Goal: Find contact information: Find contact information

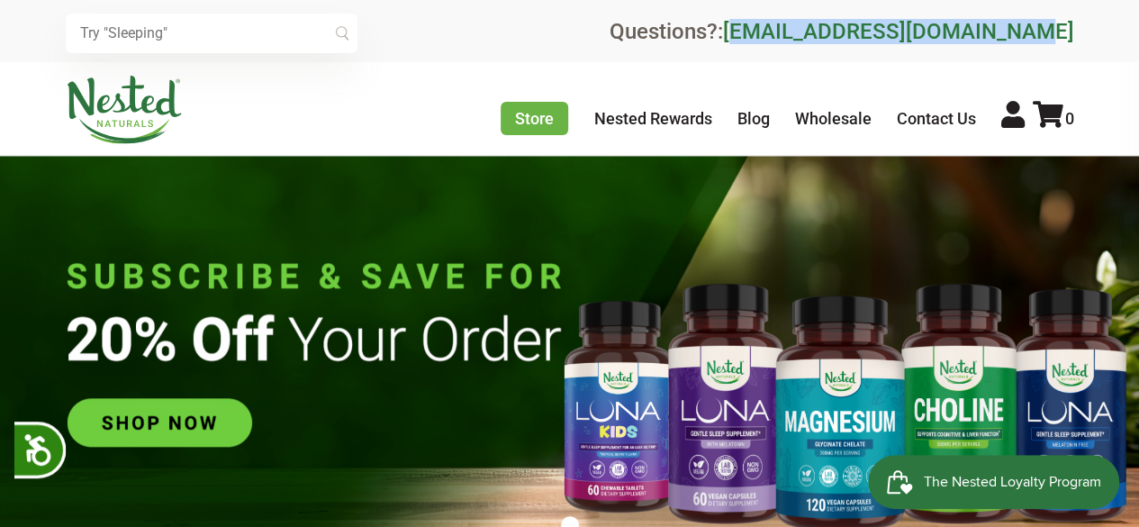
drag, startPoint x: 1100, startPoint y: 22, endPoint x: 793, endPoint y: 31, distance: 307.2
click at [793, 31] on div "× Recommended Products Previous 150 4.9 [PERSON_NAME] Gentle Sleep Supplement $…" at bounding box center [569, 31] width 1139 height 62
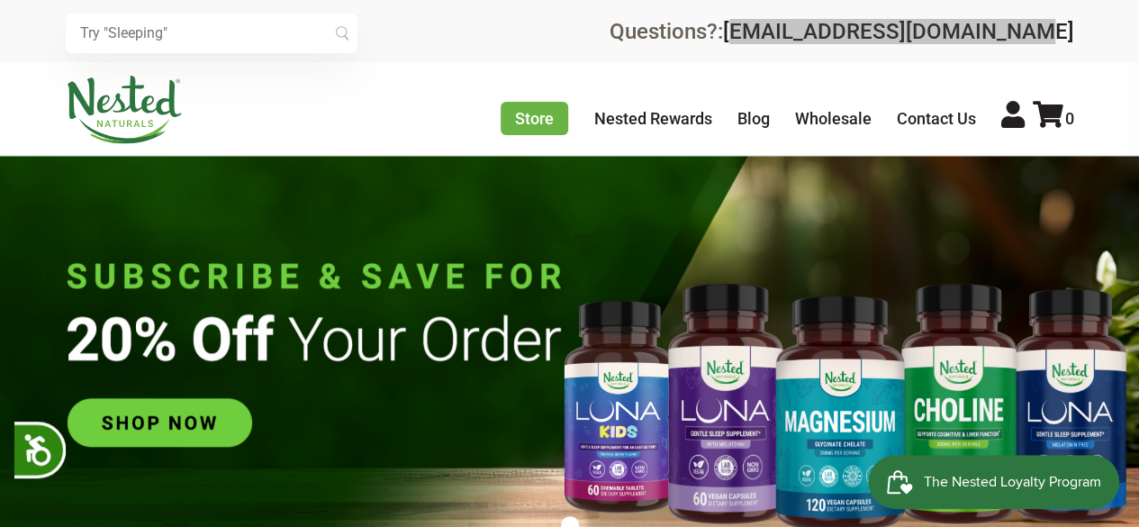
scroll to position [0, 949]
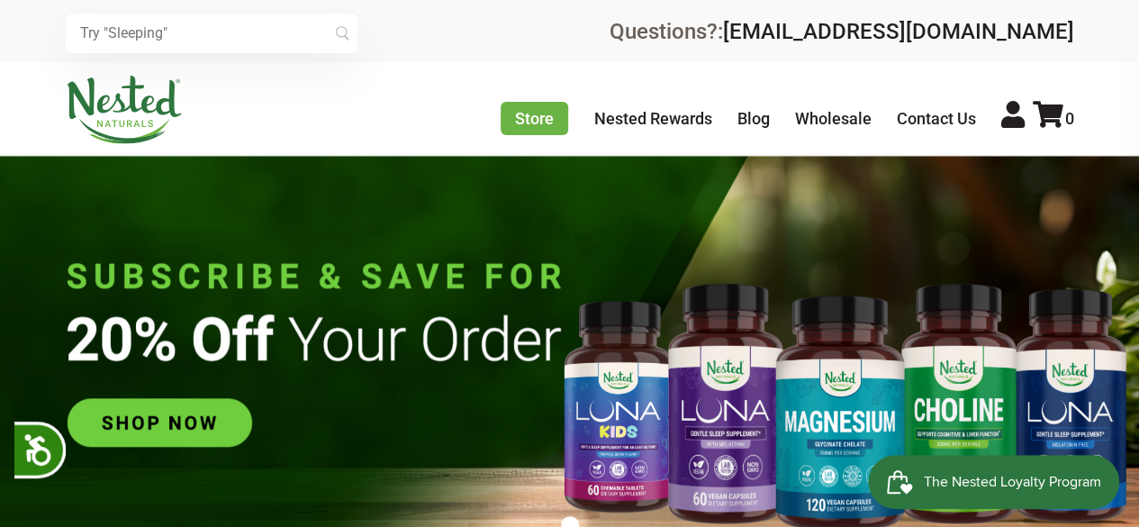
click at [373, 119] on div "Store Healthy Aging Super Greens [MEDICAL_DATA] [MEDICAL_DATA] Restful Sleep [P…" at bounding box center [570, 110] width 1009 height 68
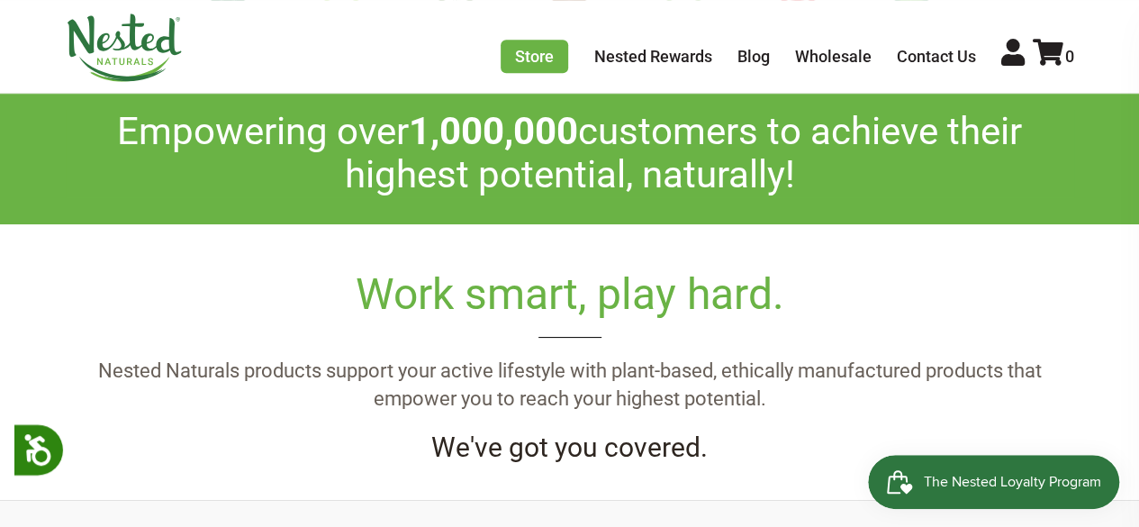
scroll to position [600, 0]
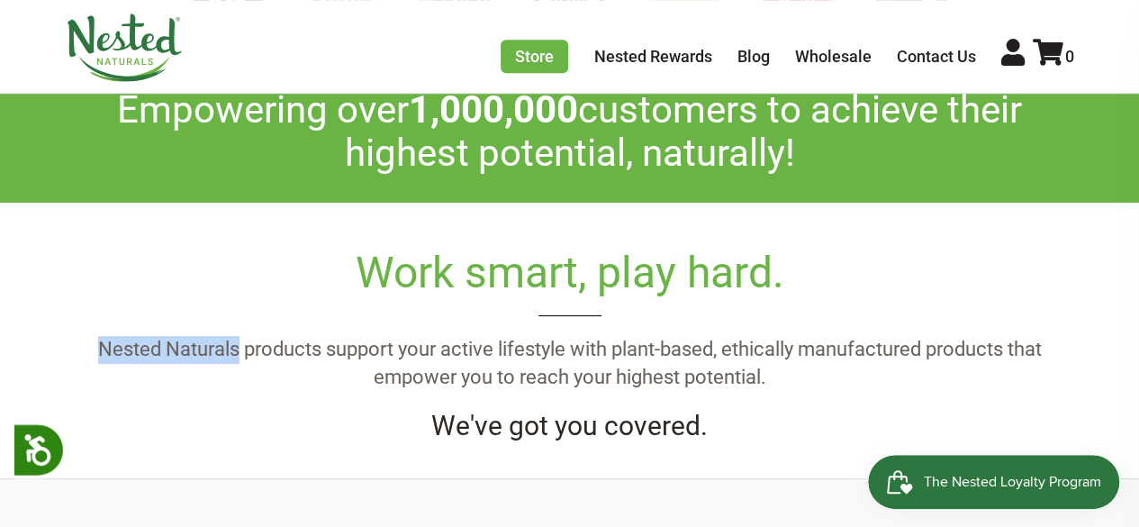
drag, startPoint x: 234, startPoint y: 347, endPoint x: 83, endPoint y: 356, distance: 151.6
click at [83, 356] on p "Nested Naturals products support your active lifestyle with plant-based, ethica…" at bounding box center [570, 364] width 1009 height 56
copy p "Nested Naturals"
click at [360, 327] on div "Work smart, play hard. Nested Naturals products support your active lifestyle w…" at bounding box center [570, 345] width 1009 height 195
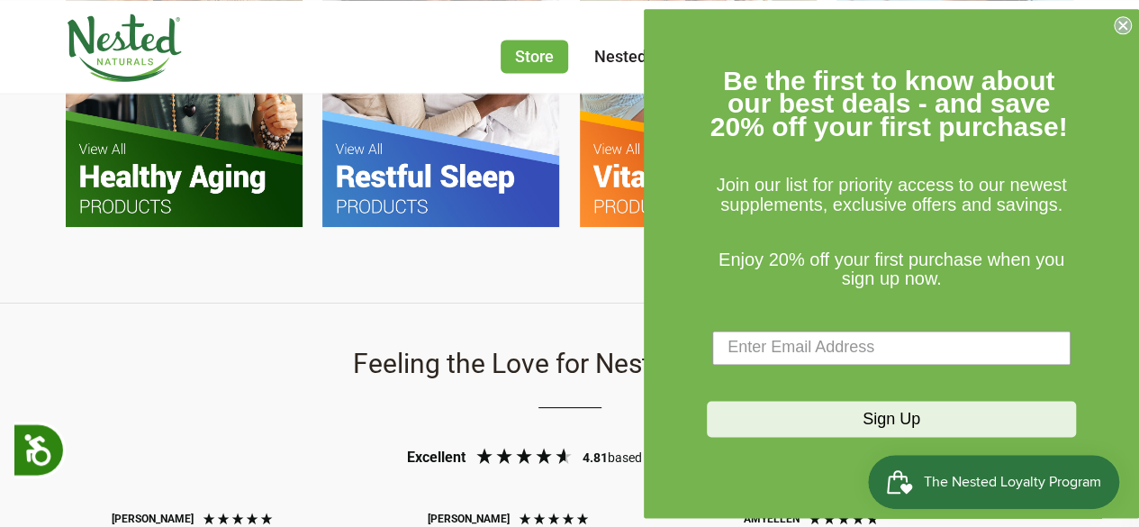
scroll to position [1561, 0]
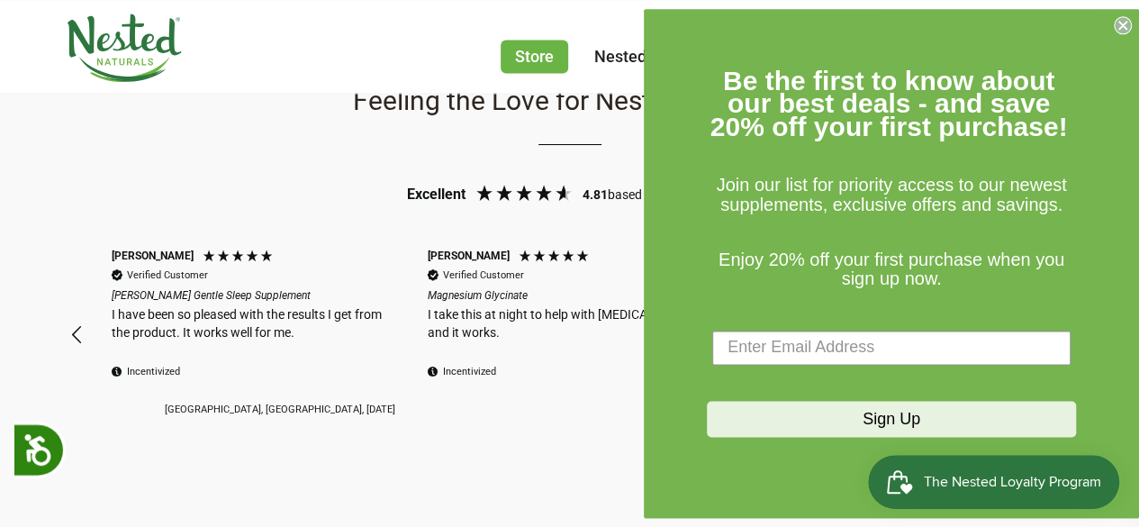
click at [1123, 27] on icon "Close dialog" at bounding box center [1122, 25] width 7 height 7
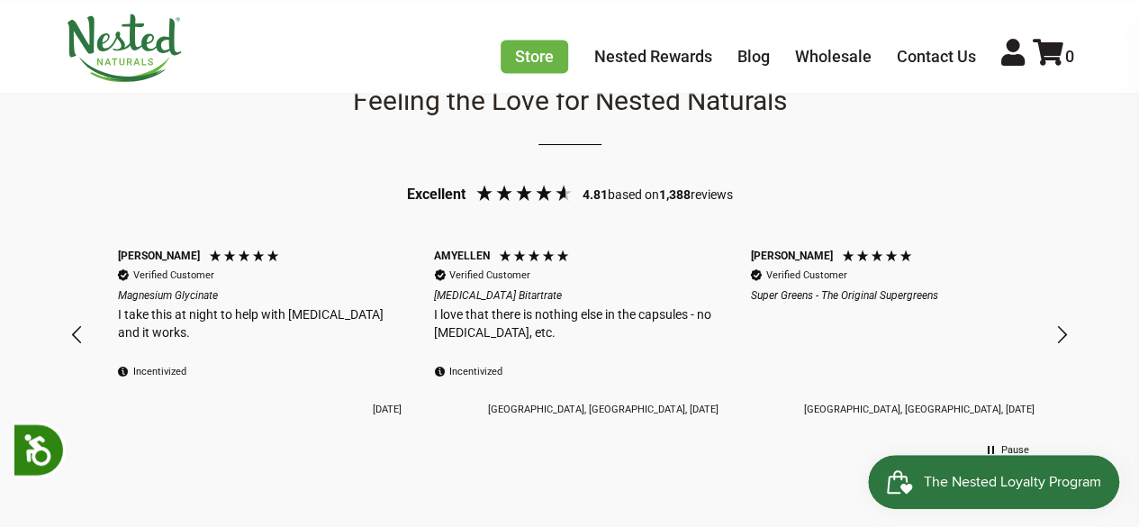
scroll to position [0, 1265]
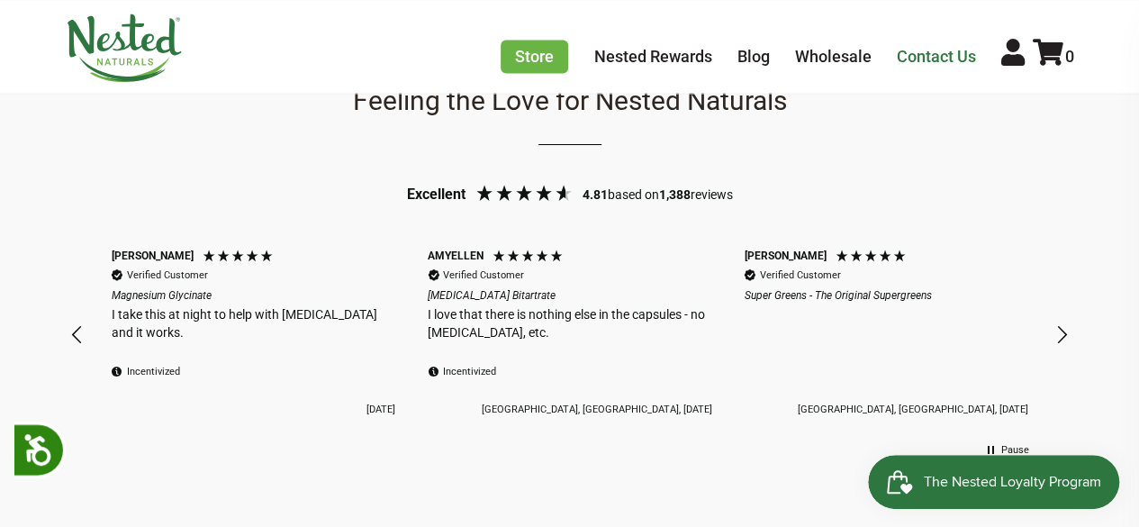
click at [923, 59] on link "Contact Us" at bounding box center [936, 56] width 79 height 19
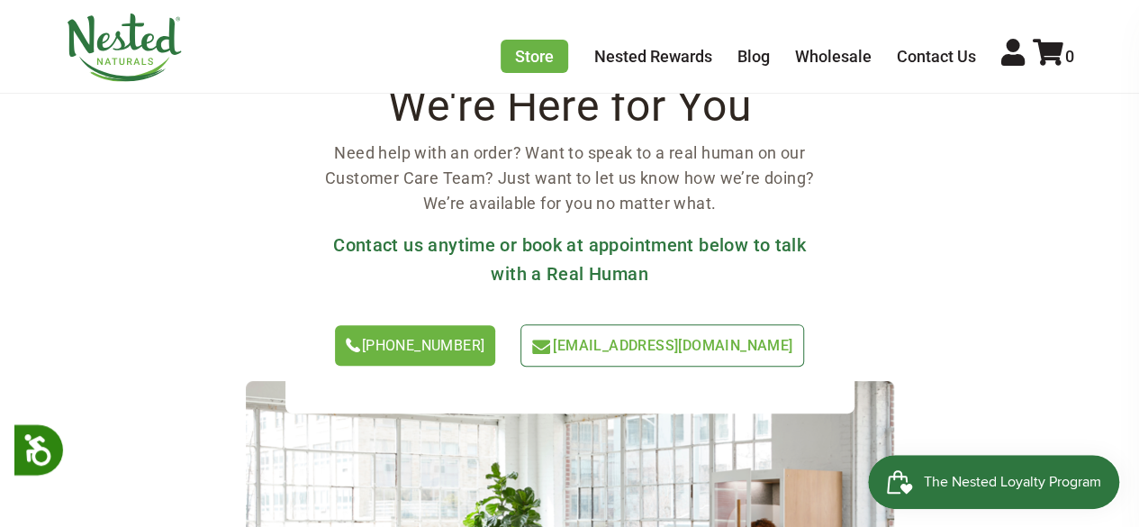
drag, startPoint x: 457, startPoint y: 339, endPoint x: 400, endPoint y: 231, distance: 121.3
click at [400, 231] on h3 "Contact us anytime or book at appointment below to talk with a Real Human" at bounding box center [570, 260] width 512 height 58
drag, startPoint x: 517, startPoint y: 374, endPoint x: 391, endPoint y: 338, distance: 131.1
click at [391, 338] on div "1-866-992-3677 support@nestednaturals.com" at bounding box center [570, 352] width 512 height 57
copy link "[PHONE_NUMBER]"
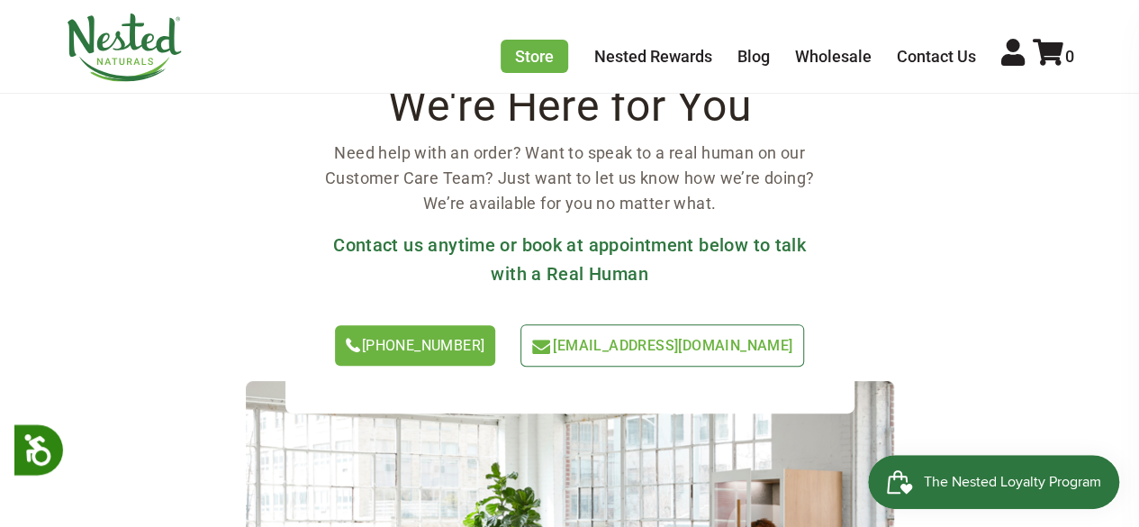
click at [402, 224] on div "We're Here for You Need help with an order? Want to speak to a real human on ou…" at bounding box center [569, 249] width 569 height 327
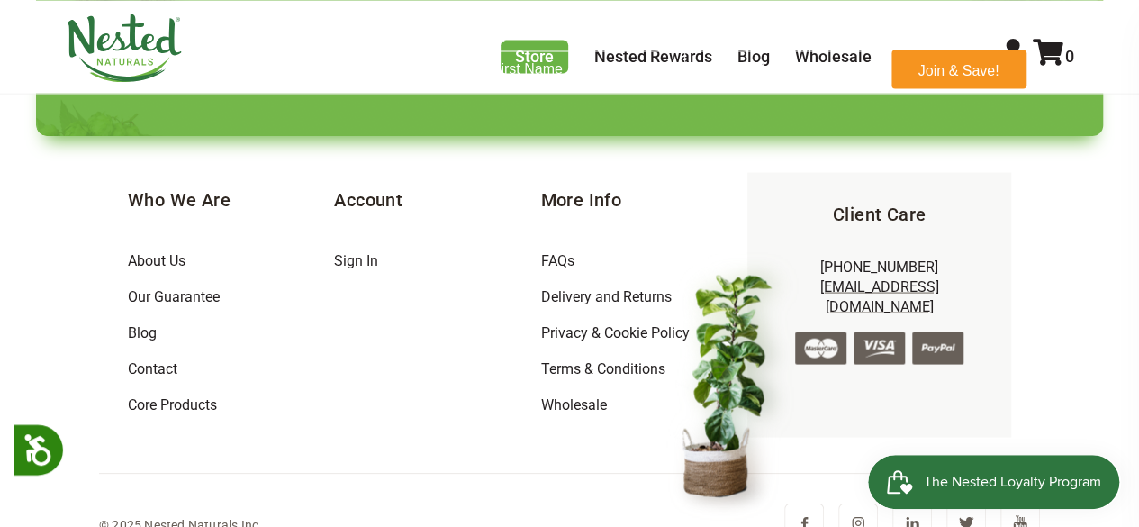
scroll to position [1657, 0]
